Goal: Use online tool/utility: Use online tool/utility

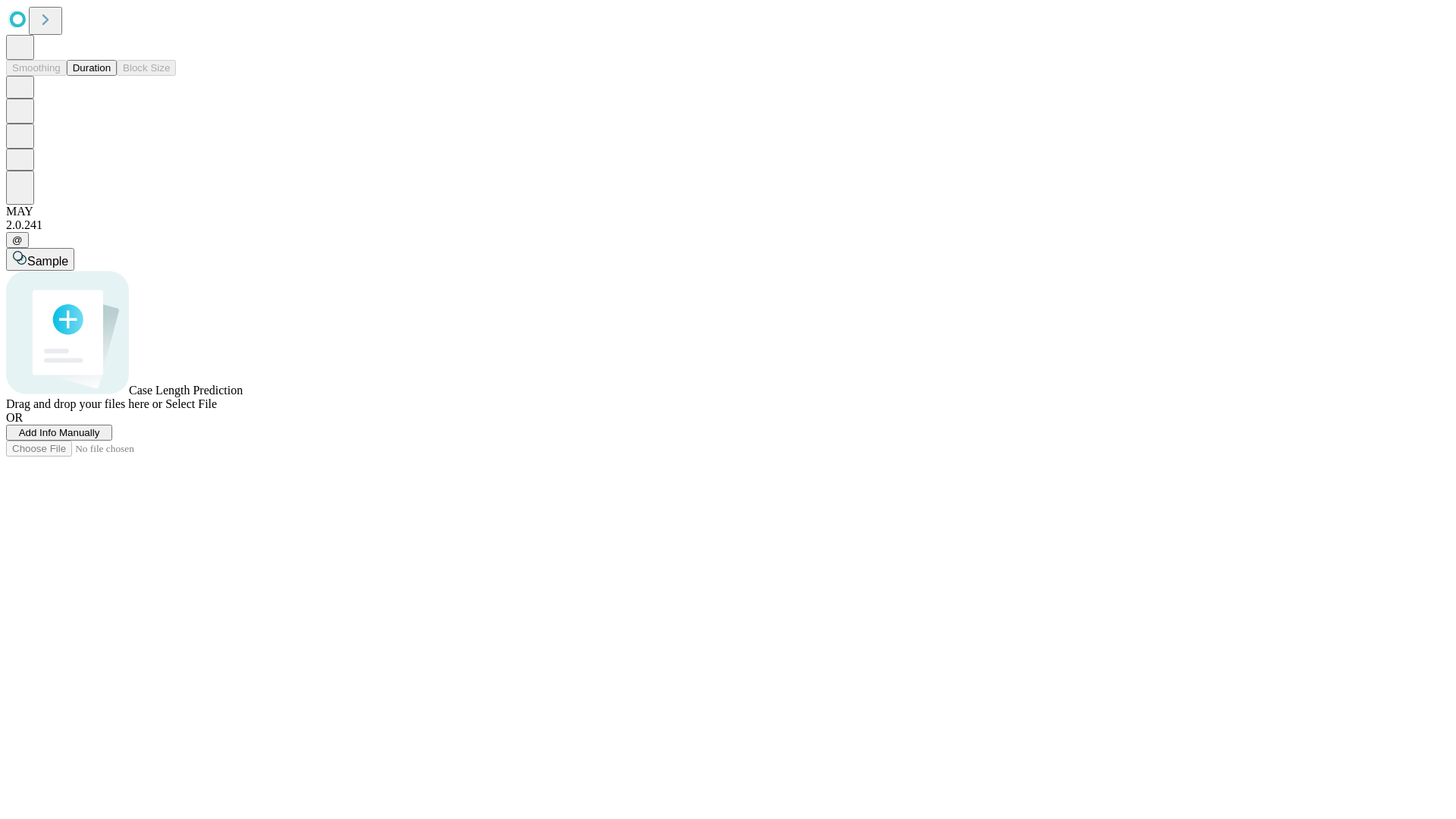
click at [111, 76] on button "Duration" at bounding box center [91, 68] width 50 height 16
click at [69, 255] on span "Sample" at bounding box center [47, 261] width 41 height 13
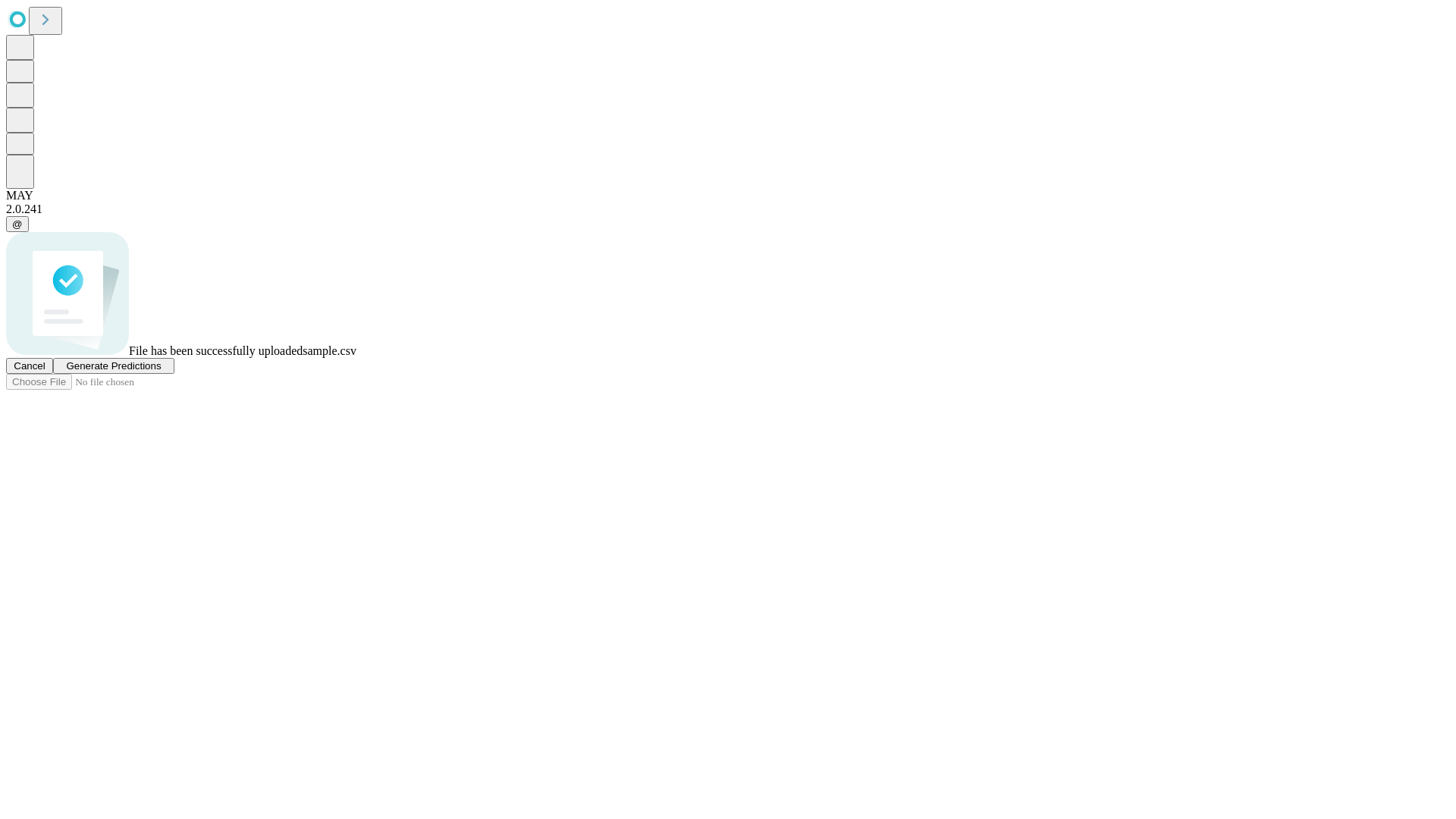
click at [161, 372] on span "Generate Predictions" at bounding box center [113, 366] width 95 height 11
